Goal: Task Accomplishment & Management: Manage account settings

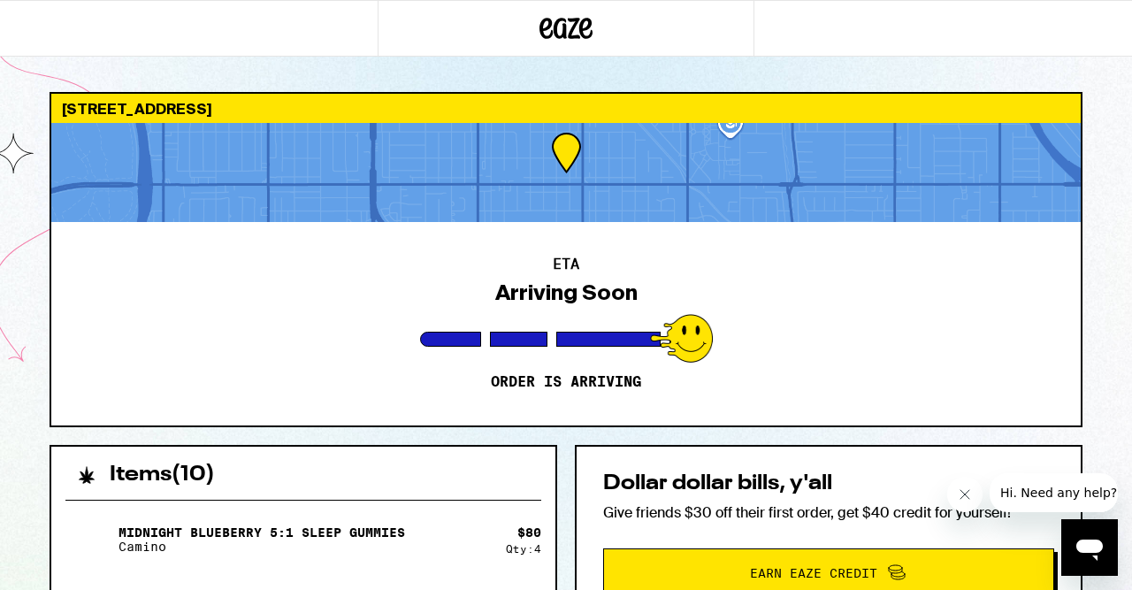
click at [565, 32] on icon at bounding box center [566, 28] width 27 height 21
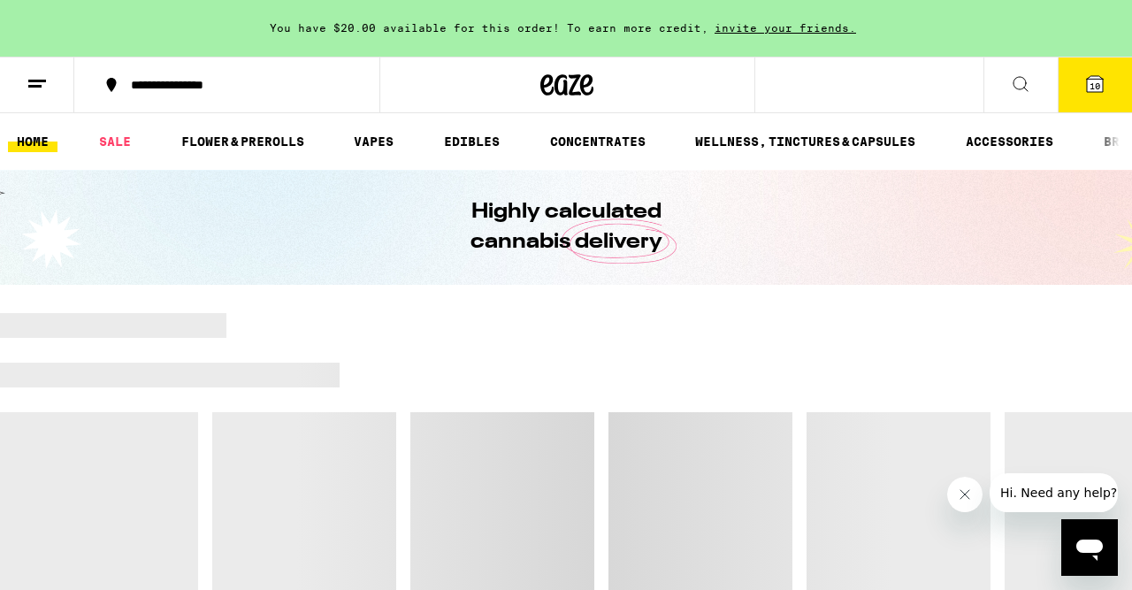
click at [34, 88] on icon at bounding box center [37, 83] width 21 height 21
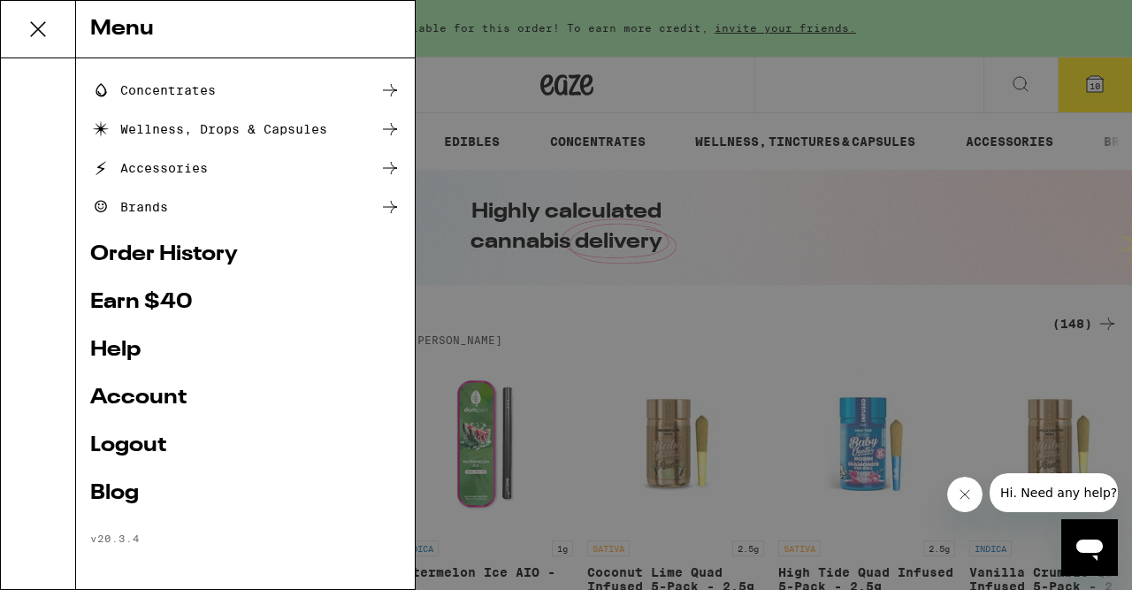
scroll to position [223, 0]
click at [122, 439] on link "Logout" at bounding box center [245, 445] width 310 height 21
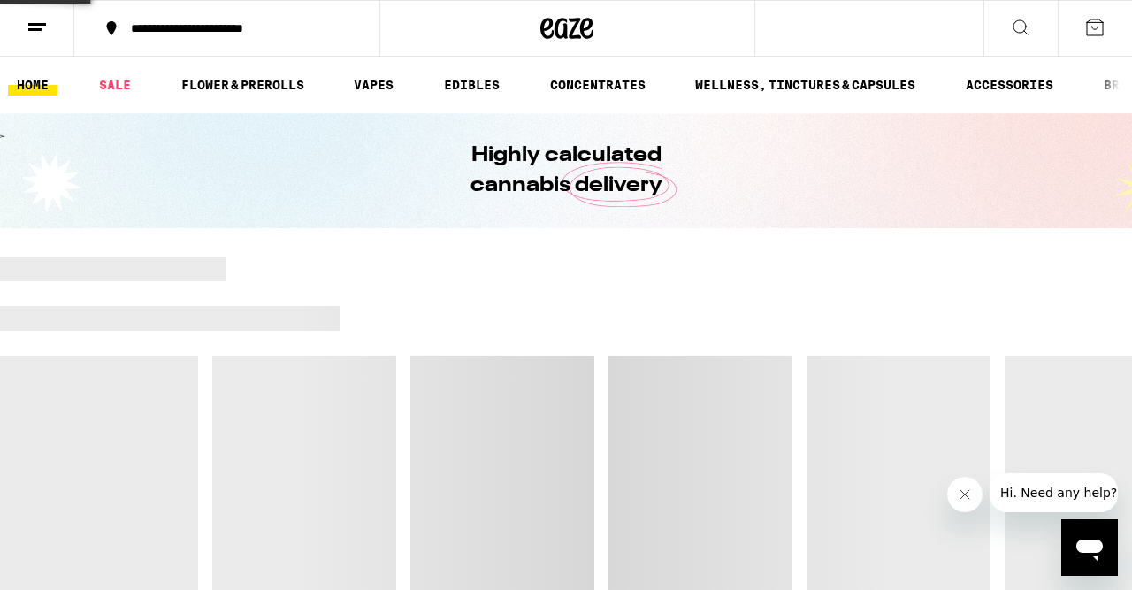
scroll to position [104, 0]
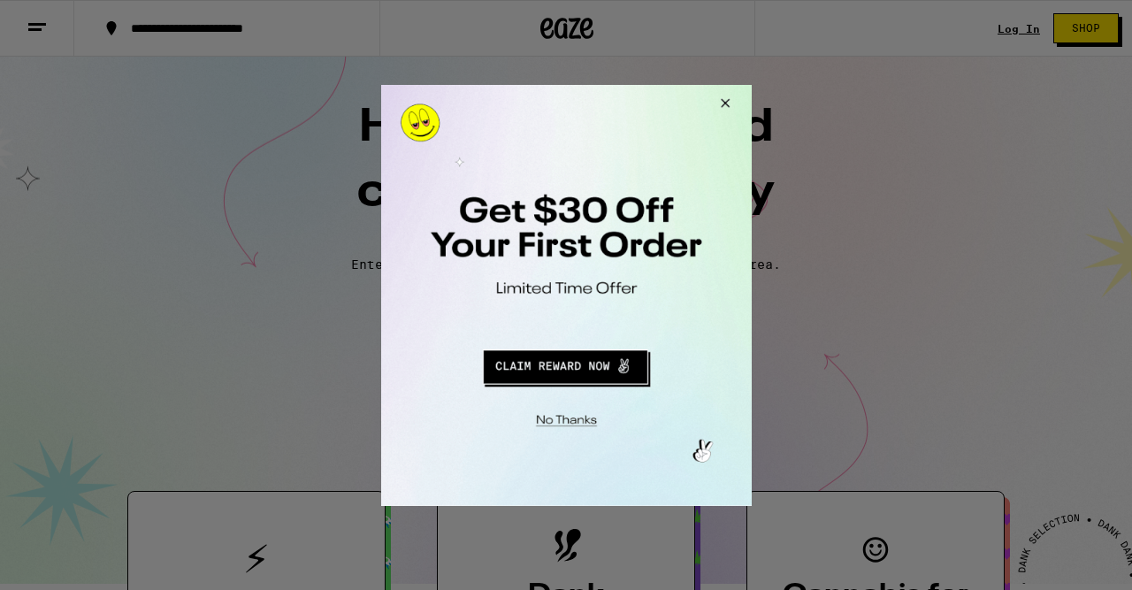
click at [722, 100] on button "Close Modal" at bounding box center [722, 105] width 48 height 42
